Goal: Information Seeking & Learning: Learn about a topic

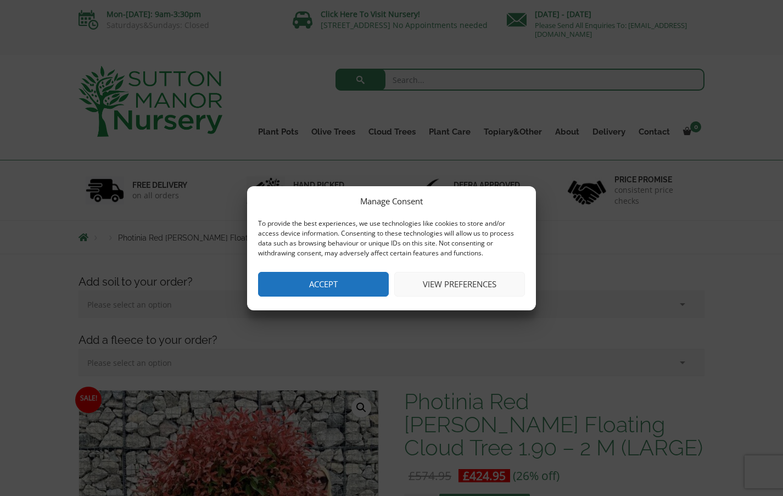
click at [352, 287] on button "Accept" at bounding box center [323, 284] width 131 height 25
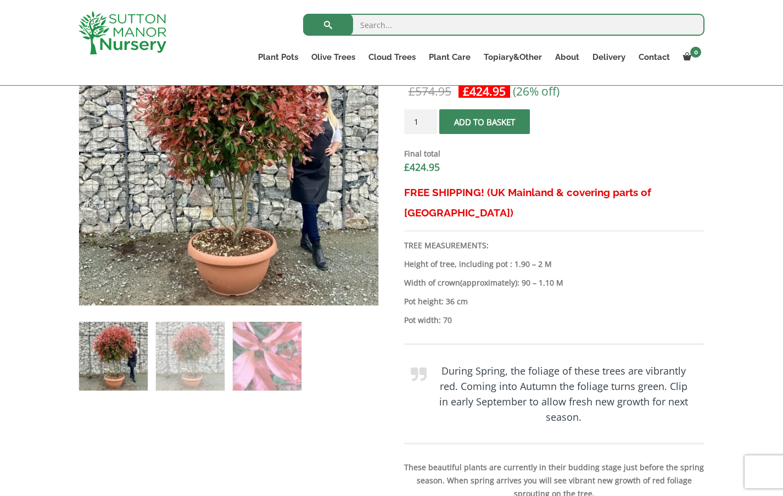
scroll to position [255, 0]
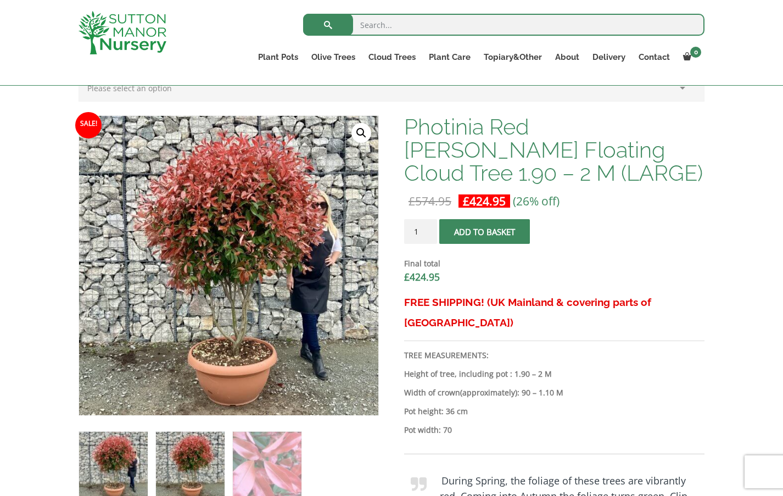
click at [193, 459] on img at bounding box center [190, 465] width 69 height 69
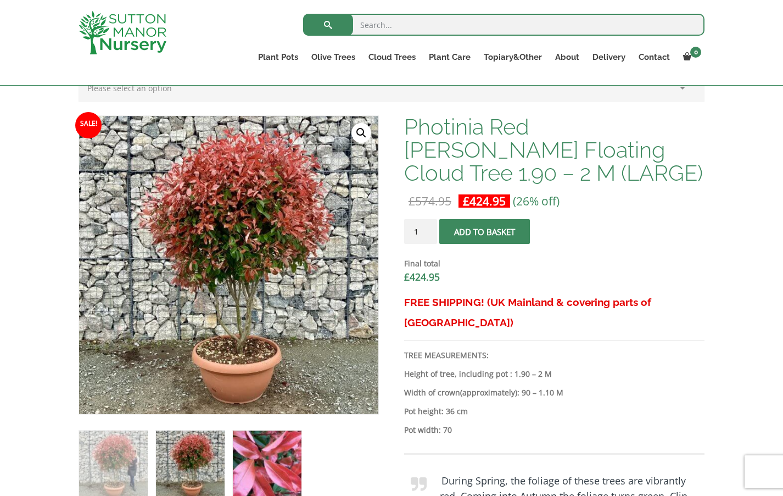
click at [264, 459] on img at bounding box center [267, 464] width 69 height 69
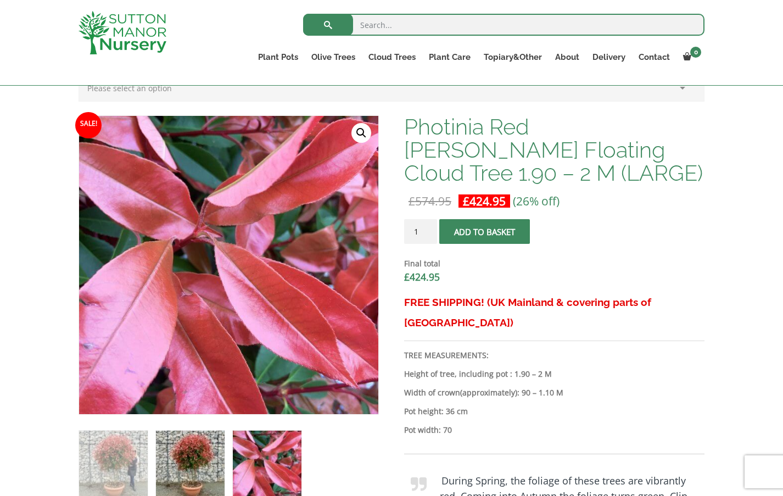
click at [199, 453] on img at bounding box center [190, 464] width 69 height 69
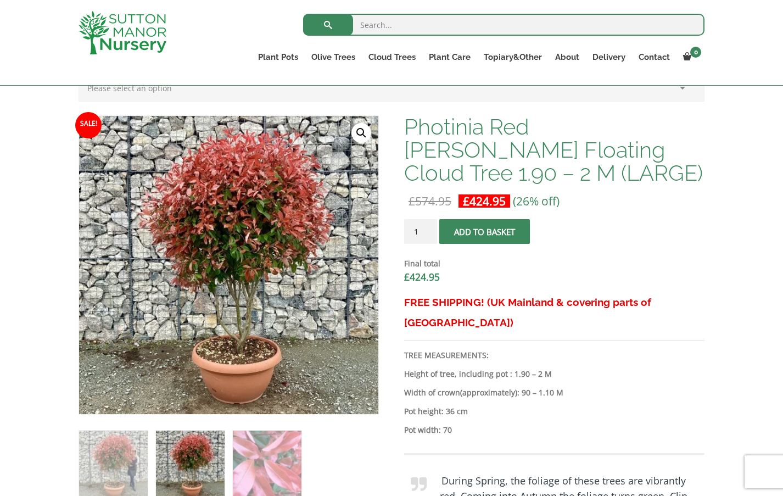
scroll to position [200, 0]
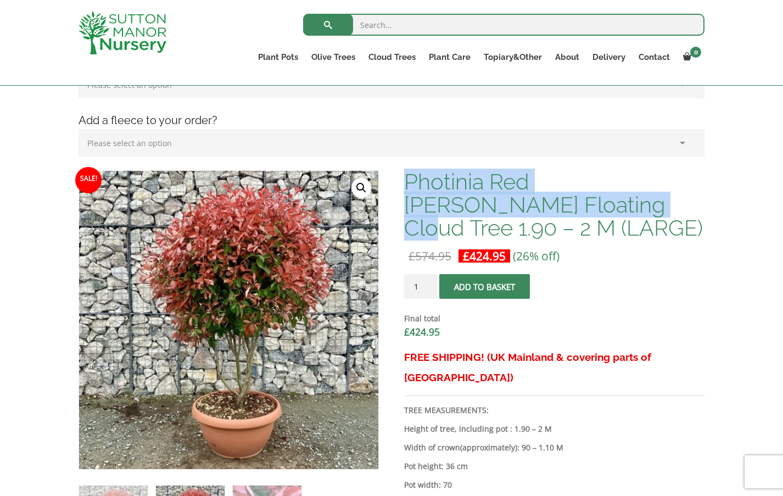
drag, startPoint x: 408, startPoint y: 178, endPoint x: 516, endPoint y: 208, distance: 111.6
click at [516, 208] on h1 "Photinia Red [PERSON_NAME] Floating Cloud Tree 1.90 – 2 M (LARGE)" at bounding box center [554, 204] width 300 height 69
copy h1 "Photinia Red [PERSON_NAME] Floating Cloud Tree"
click at [473, 25] on input "search" at bounding box center [503, 25] width 401 height 22
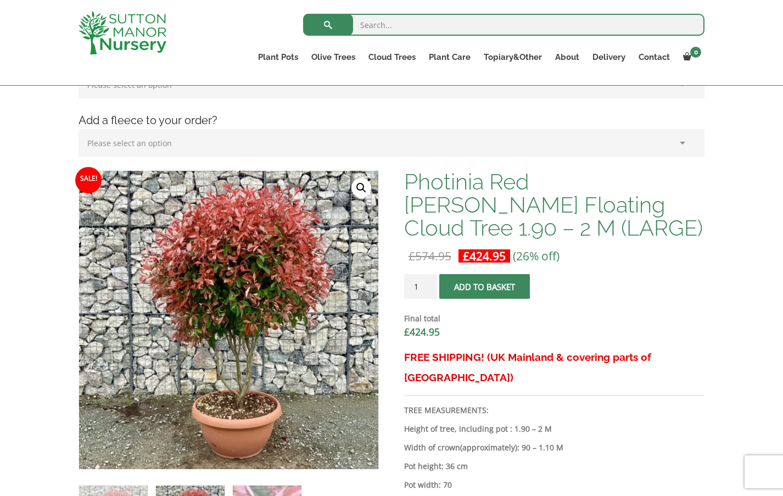
paste input "Photinia Red [PERSON_NAME] Floating Cloud Tree"
type input "Photinia Red [PERSON_NAME] Floating Cloud Tree"
click at [303, 14] on button "submit" at bounding box center [328, 25] width 50 height 22
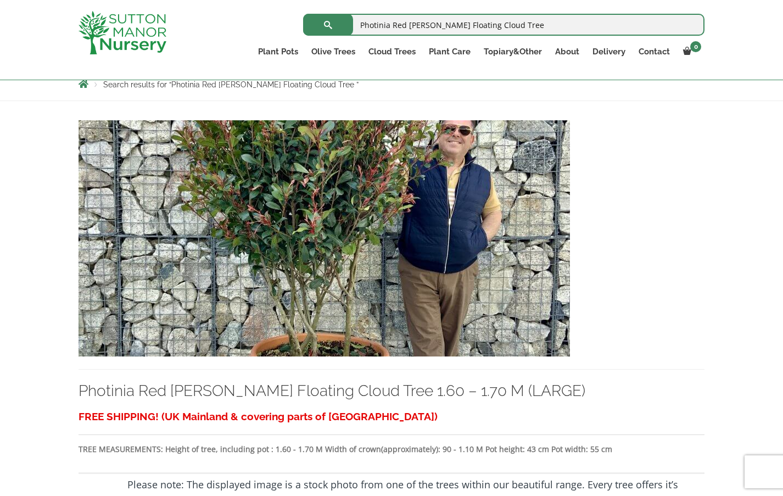
scroll to position [145, 0]
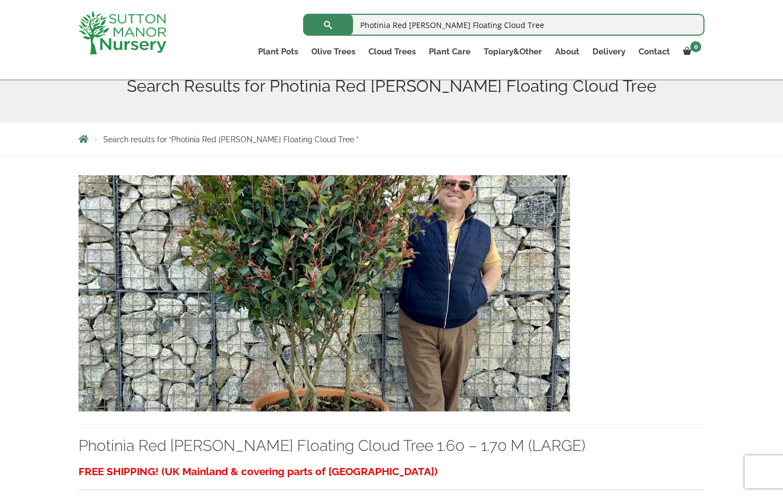
click at [459, 347] on img at bounding box center [323, 293] width 491 height 236
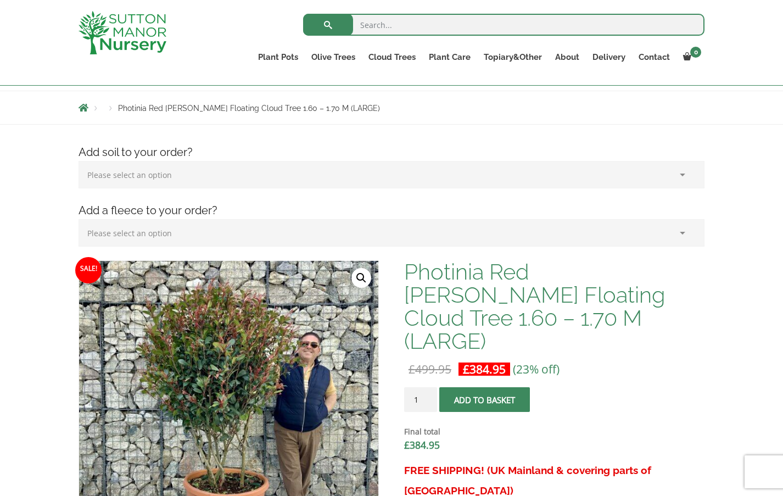
scroll to position [255, 0]
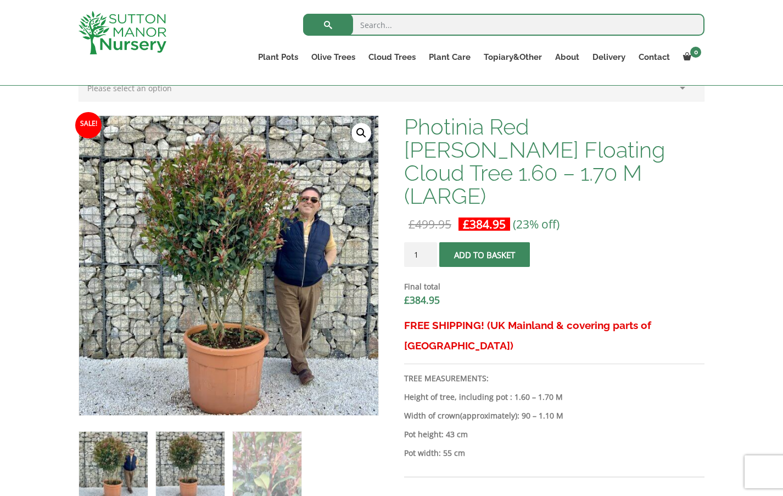
click at [203, 454] on img at bounding box center [190, 465] width 69 height 69
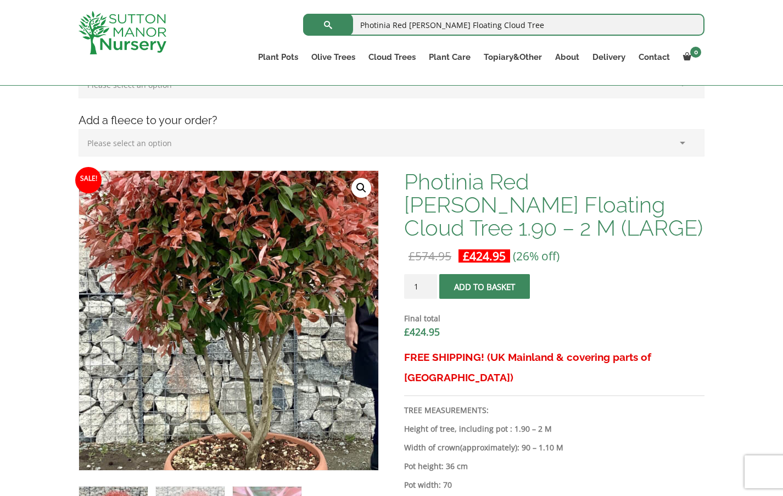
click at [217, 344] on img at bounding box center [238, 301] width 549 height 549
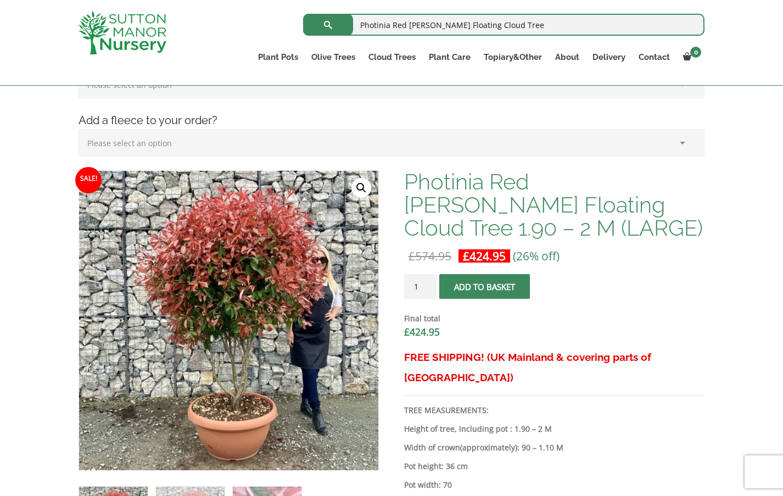
click at [356, 191] on link "🔍" at bounding box center [361, 188] width 20 height 20
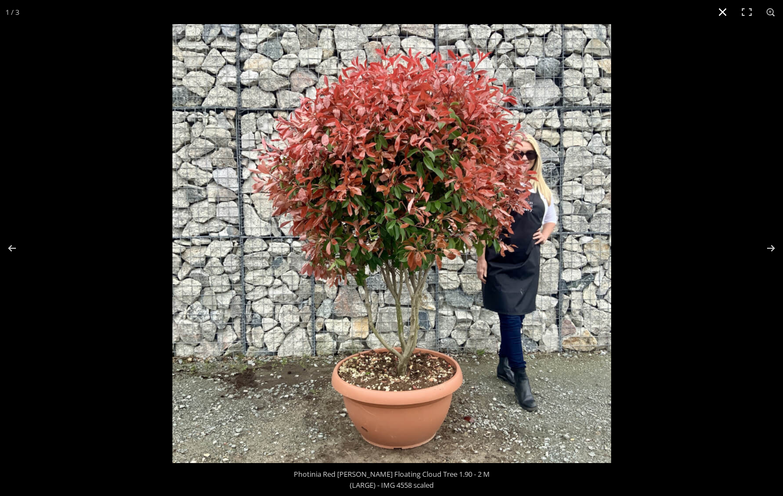
click at [722, 11] on button "Close (Esc)" at bounding box center [722, 12] width 24 height 24
